Goal: Navigation & Orientation: Find specific page/section

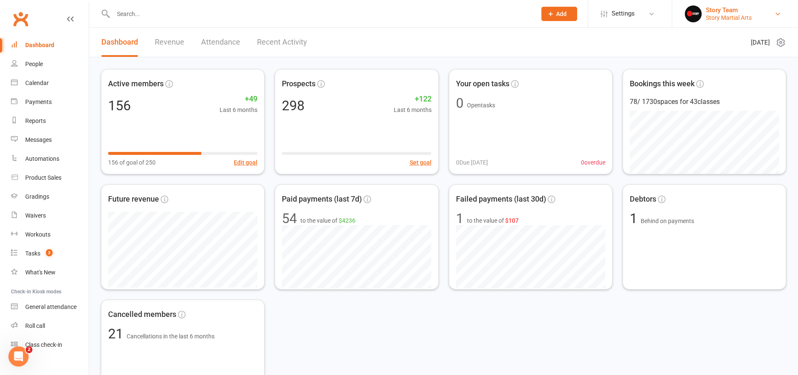
click at [729, 8] on div "Story Team" at bounding box center [729, 10] width 46 height 8
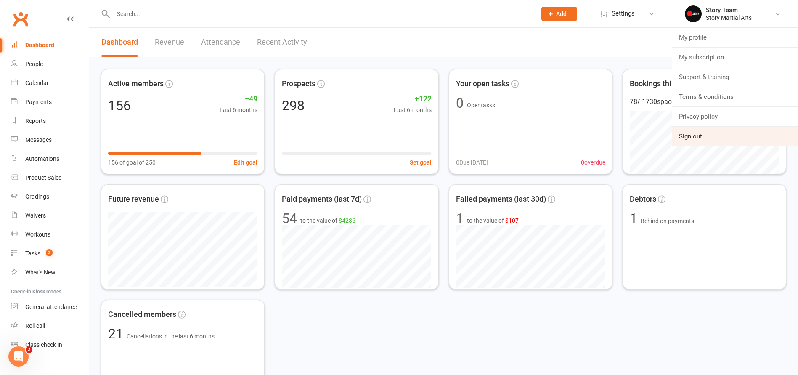
click at [692, 140] on link "Sign out" at bounding box center [735, 136] width 126 height 19
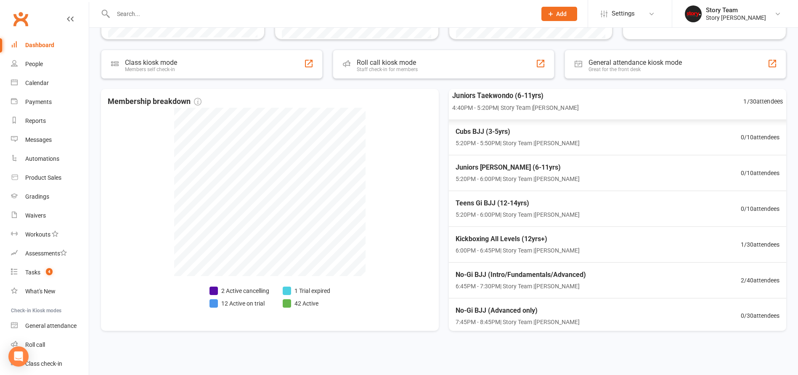
scroll to position [69, 0]
click at [603, 233] on div "Kickboxing All Levels (12yrs+) 6:00PM - 6:45PM | Story Team | [PERSON_NAME] 1 /…" at bounding box center [617, 245] width 351 height 37
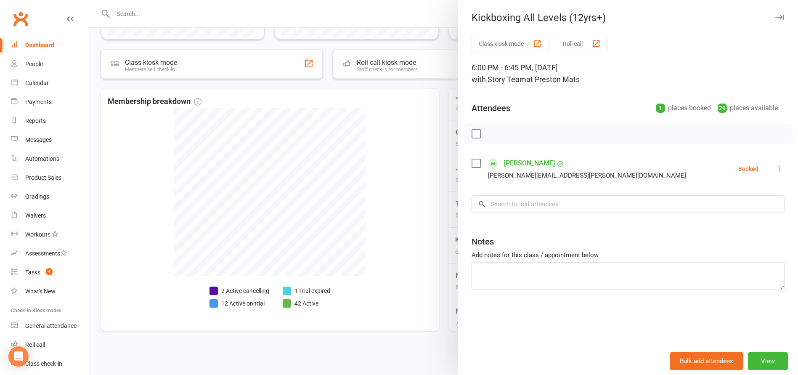
click at [442, 223] on div at bounding box center [443, 187] width 709 height 375
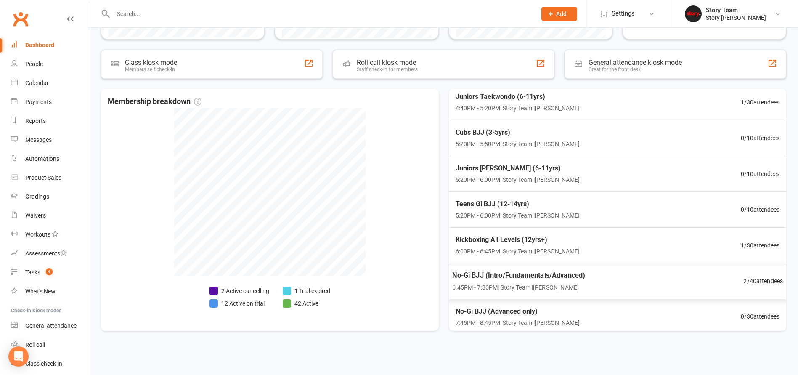
click at [634, 265] on div "No-Gi BJJ (Intro/Fundamentals/Advanced) 6:45PM - 7:30PM | Story Team | [PERSON_…" at bounding box center [617, 281] width 351 height 37
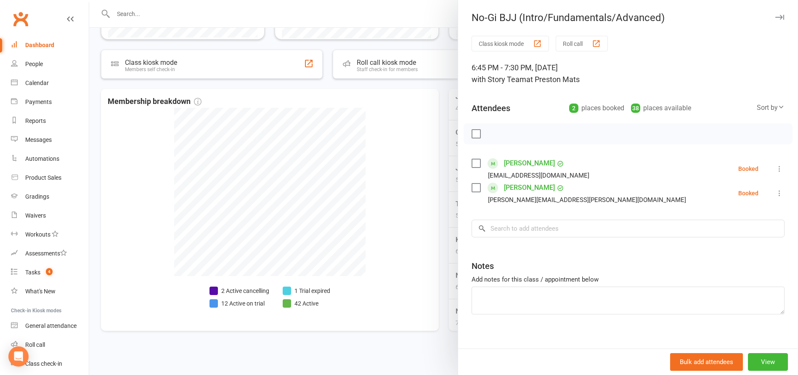
click at [443, 242] on div at bounding box center [443, 187] width 709 height 375
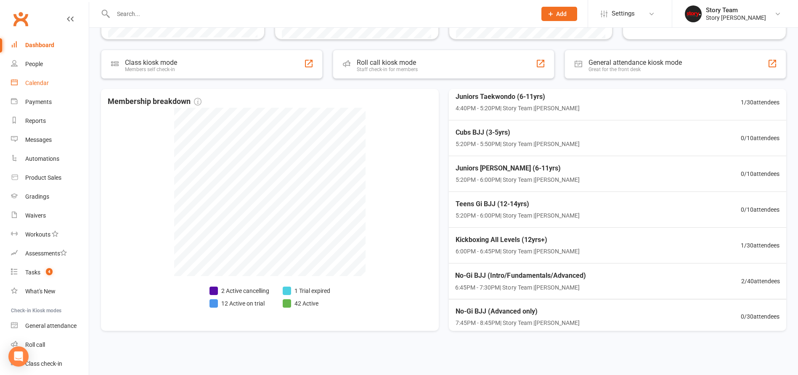
click at [46, 82] on div "Calendar" at bounding box center [37, 83] width 24 height 7
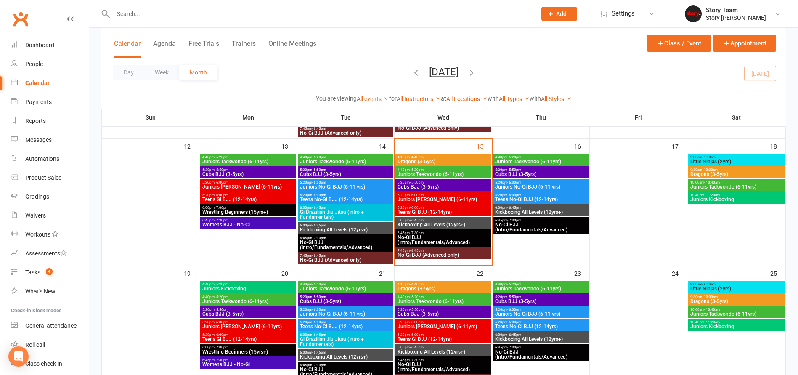
scroll to position [258, 0]
click at [520, 212] on span "Kickboxing All Levels (12yrs+)" at bounding box center [541, 212] width 92 height 5
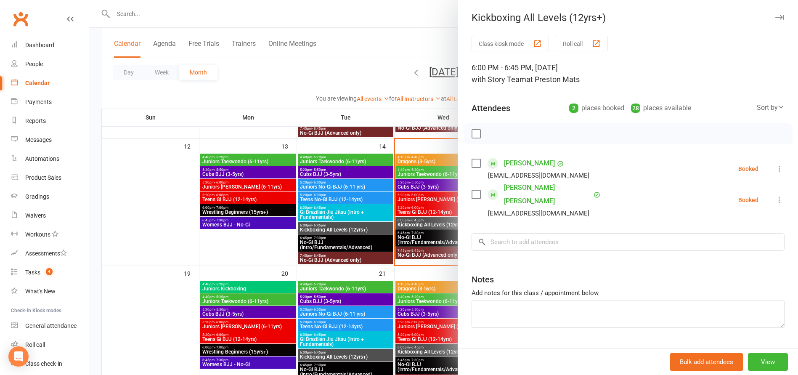
click at [420, 214] on div at bounding box center [443, 187] width 709 height 375
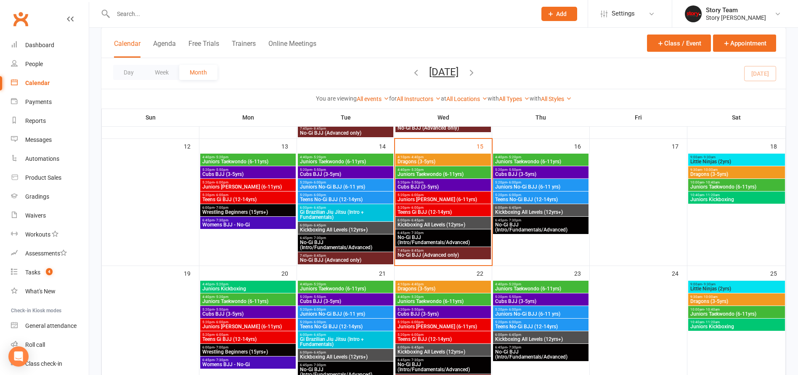
click at [515, 224] on span "No-Gi BJJ (Intro/Fundamentals/Advanced)" at bounding box center [541, 227] width 92 height 10
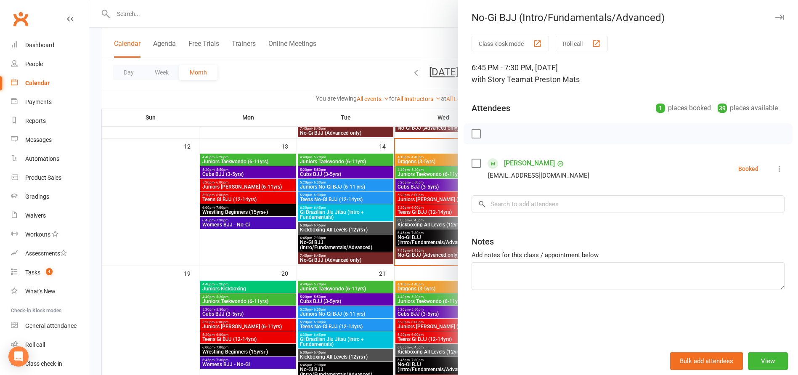
click at [374, 204] on div at bounding box center [443, 187] width 709 height 375
